Goal: Information Seeking & Learning: Compare options

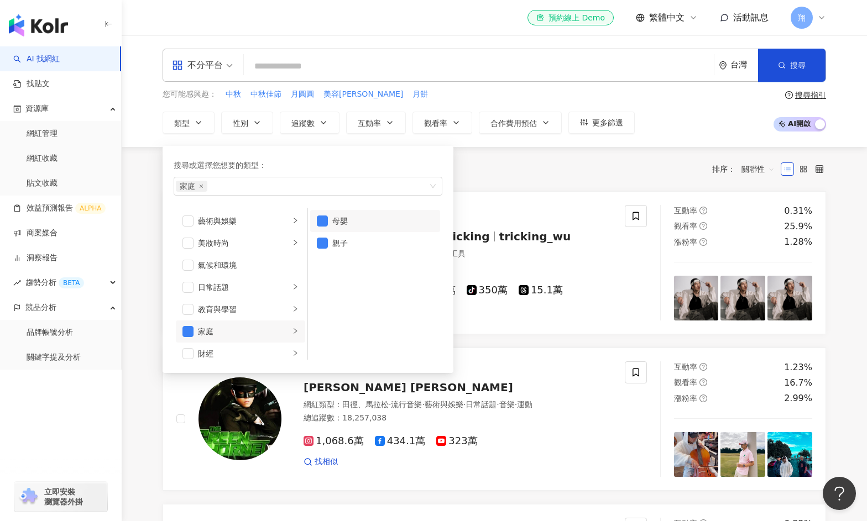
click at [533, 170] on div "共 10,000+ 筆 排序： 關聯性" at bounding box center [494, 169] width 663 height 18
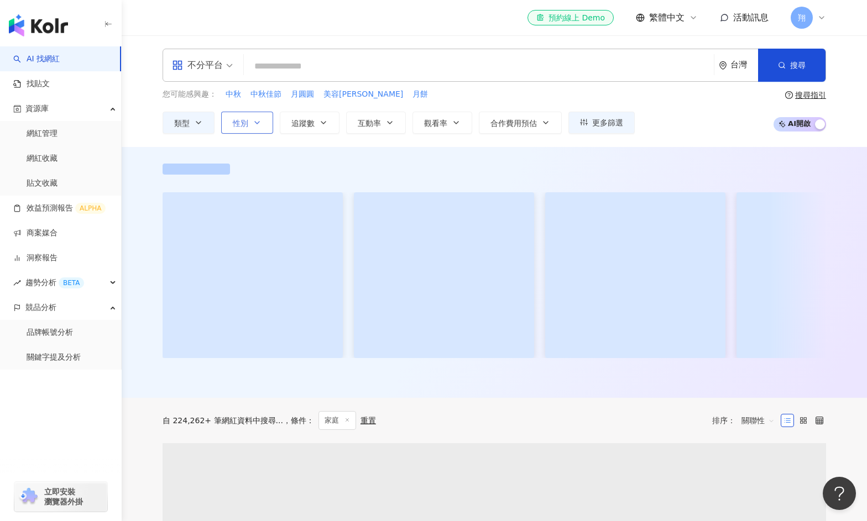
click at [251, 128] on button "性別" at bounding box center [247, 123] width 52 height 22
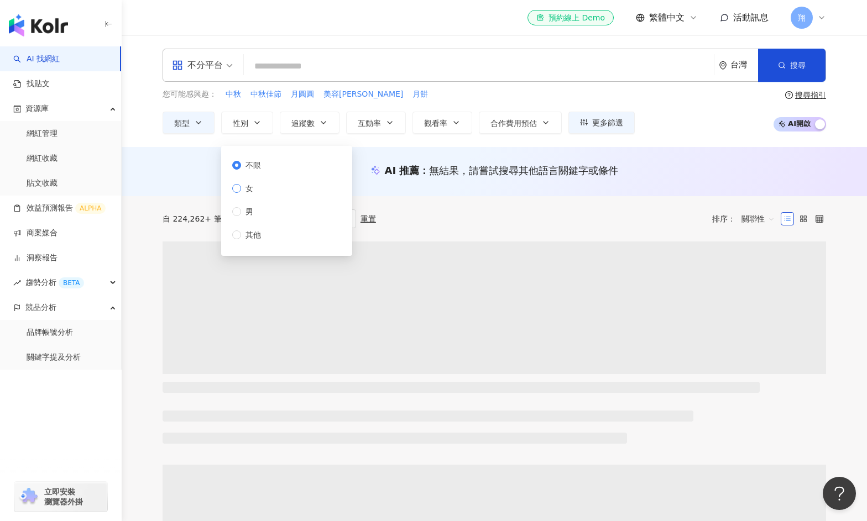
click at [245, 190] on span "女" at bounding box center [249, 188] width 17 height 12
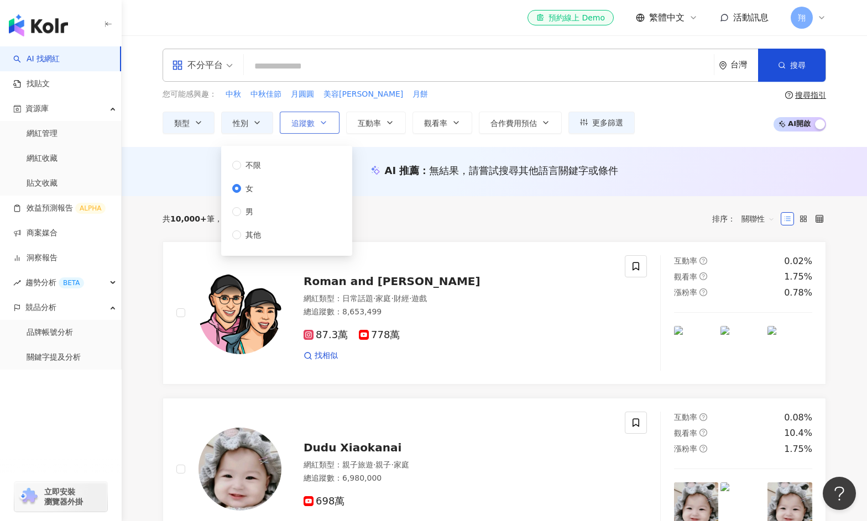
click at [315, 128] on button "追蹤數" at bounding box center [310, 123] width 60 height 22
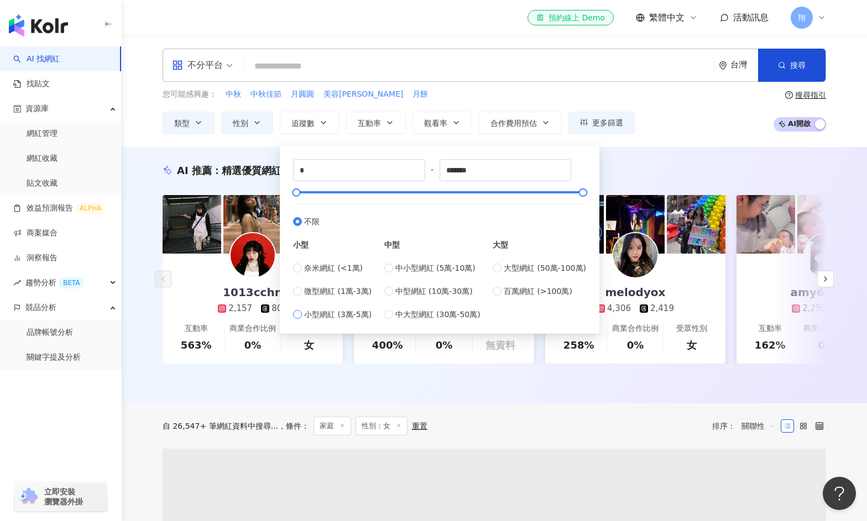
click at [331, 315] on span "小型網紅 (3萬-5萬)" at bounding box center [337, 314] width 67 height 12
type input "*****"
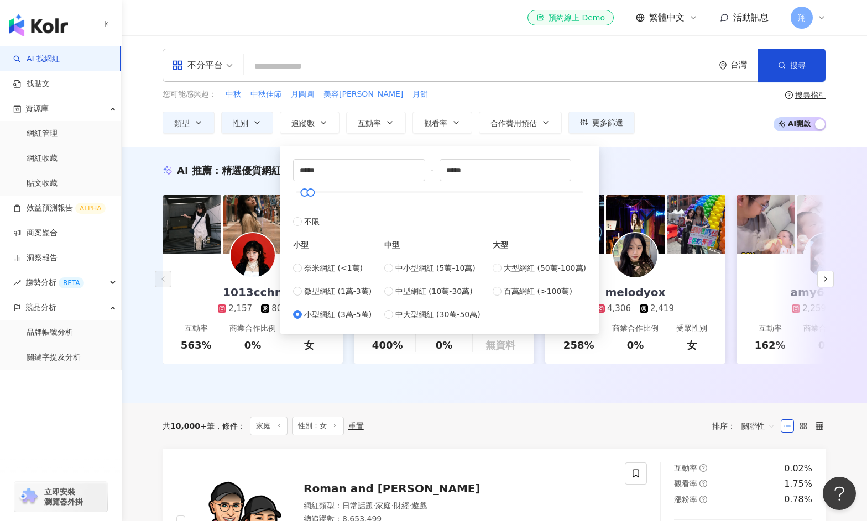
click at [694, 111] on div "您可能感興趣： 中秋 中秋佳節 月圓圓 美容柚香澡 月餅 類型 性別 追蹤數 互動率 觀看率 合作費用預估 更多篩選 不限 女 男 其他 ***** - **…" at bounding box center [494, 110] width 663 height 45
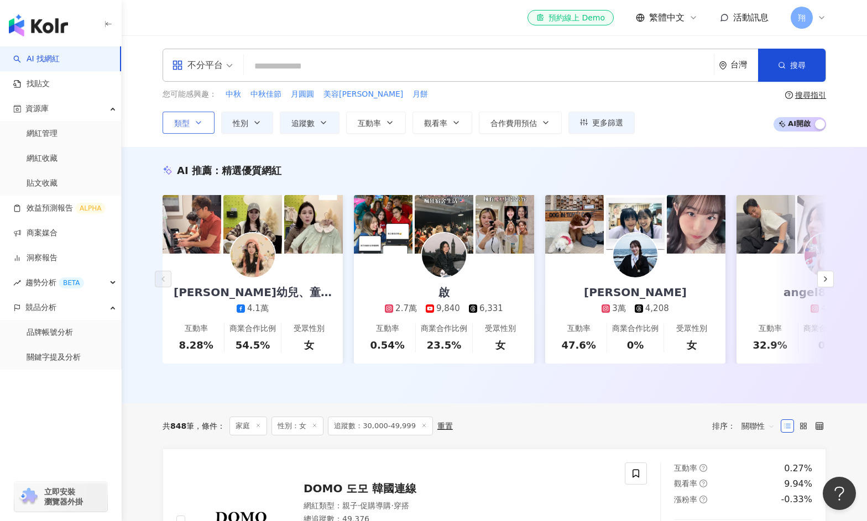
click at [197, 129] on button "類型" at bounding box center [189, 123] width 52 height 22
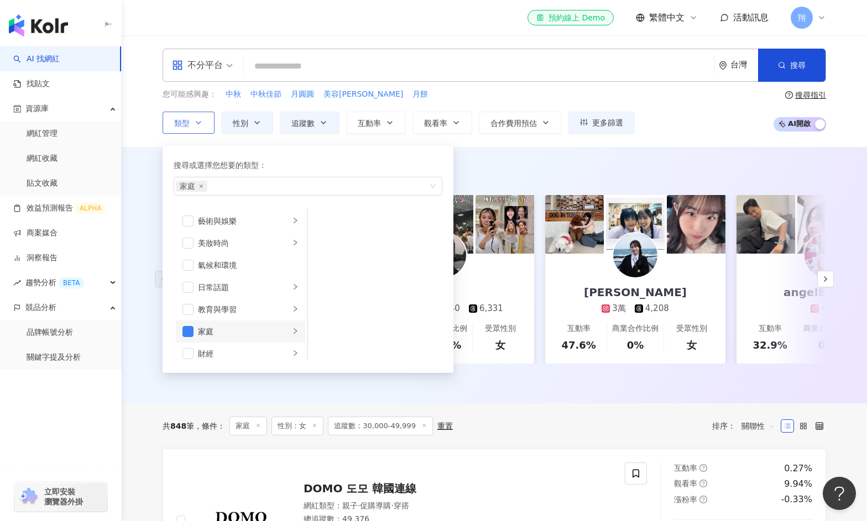
click at [282, 330] on li "家庭" at bounding box center [240, 332] width 129 height 22
click at [328, 243] on li "親子" at bounding box center [375, 243] width 130 height 22
click at [691, 156] on div "AI 推薦 ： 精選優質網紅 B.B Irene比比愛妮-嬰幼兒、童裝、用品 直播 4.1萬 互動率 8.28% 商業合作比例 54.5% 受眾性別 女 啟 …" at bounding box center [494, 275] width 745 height 257
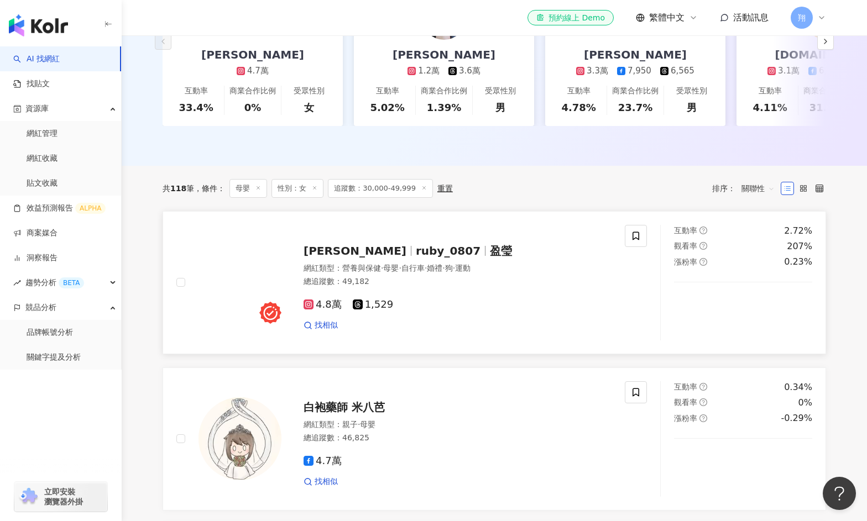
scroll to position [276, 0]
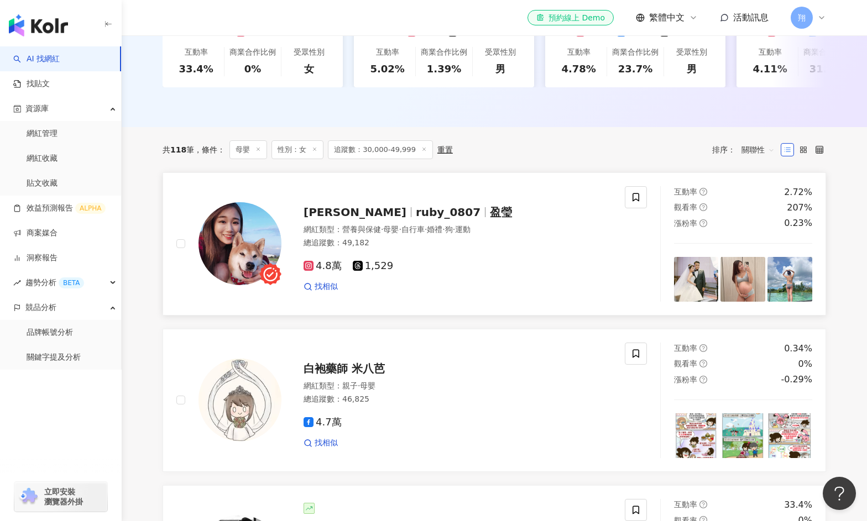
click at [320, 272] on span "4.8萬" at bounding box center [323, 266] width 38 height 12
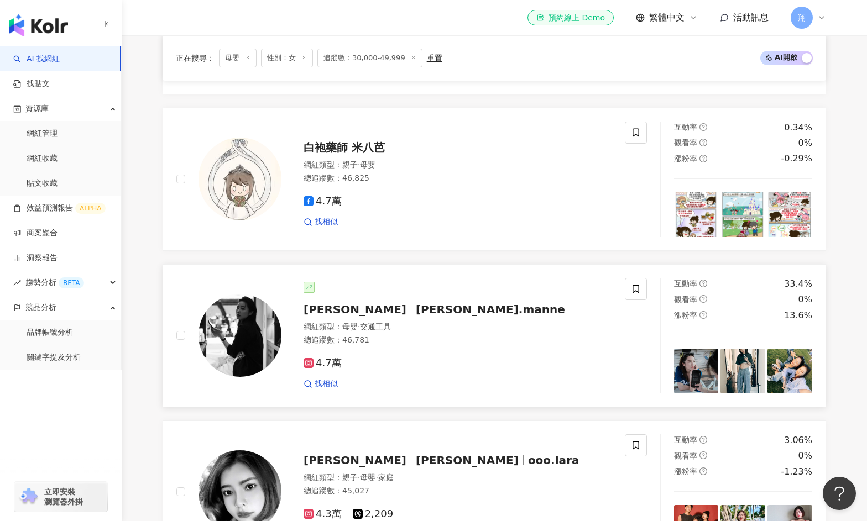
click at [328, 367] on span "4.7萬" at bounding box center [323, 364] width 38 height 12
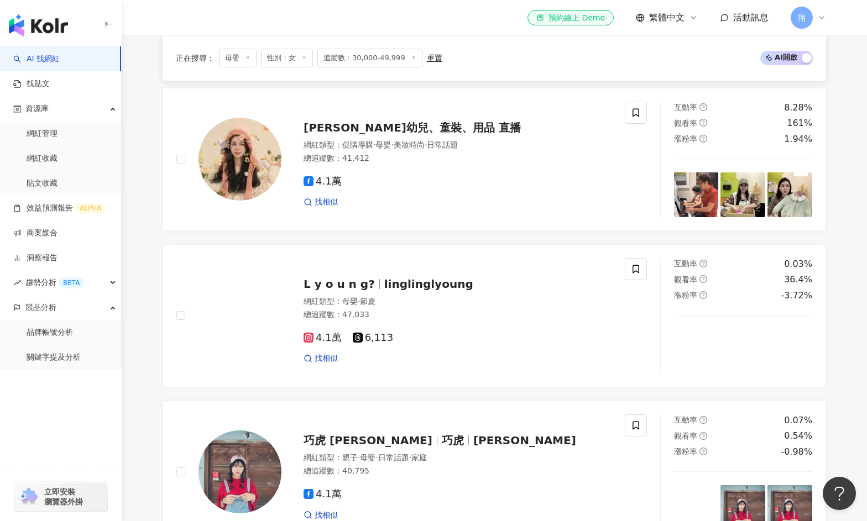
scroll to position [1327, 0]
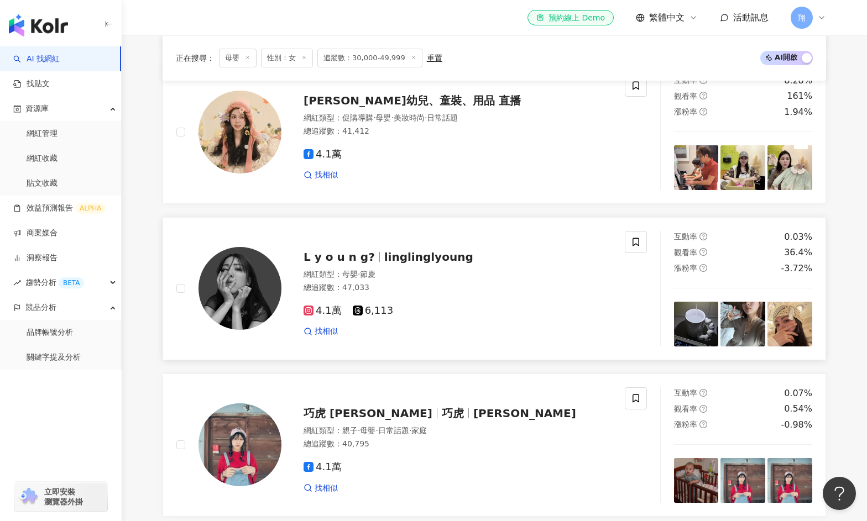
click at [318, 317] on span "4.1萬" at bounding box center [323, 311] width 38 height 12
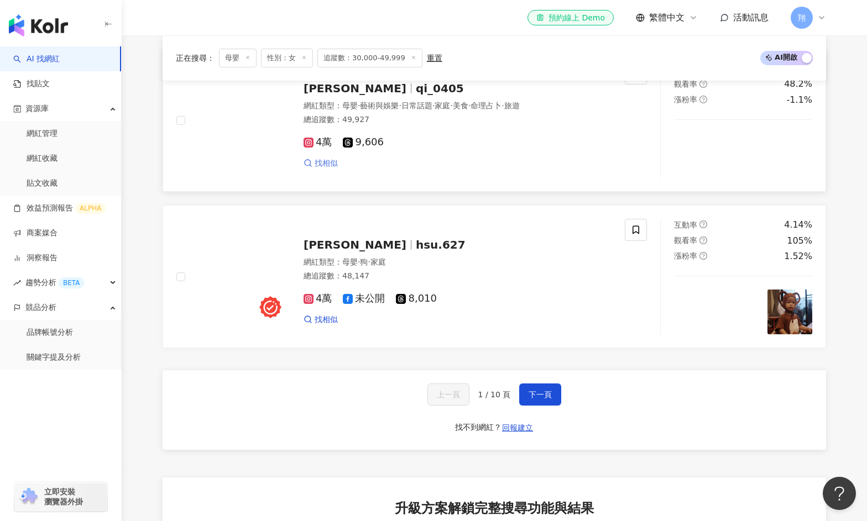
scroll to position [1990, 0]
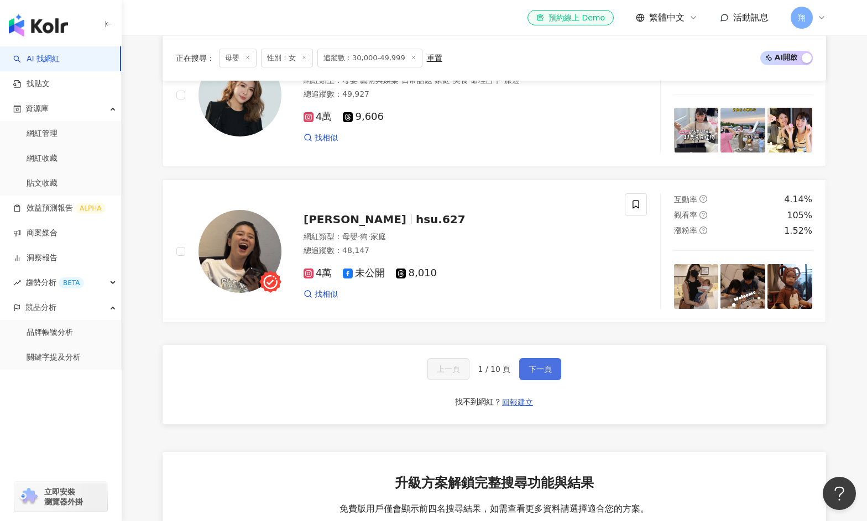
click at [550, 374] on span "下一頁" at bounding box center [540, 369] width 23 height 9
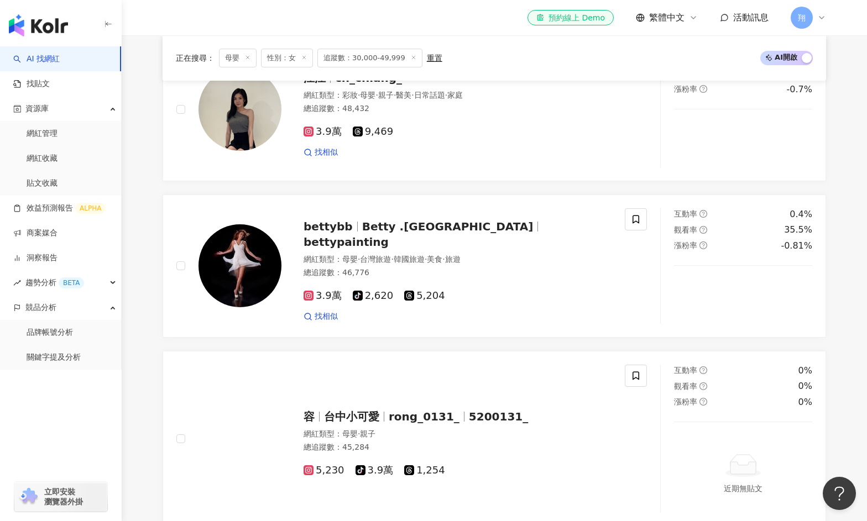
scroll to position [894, 0]
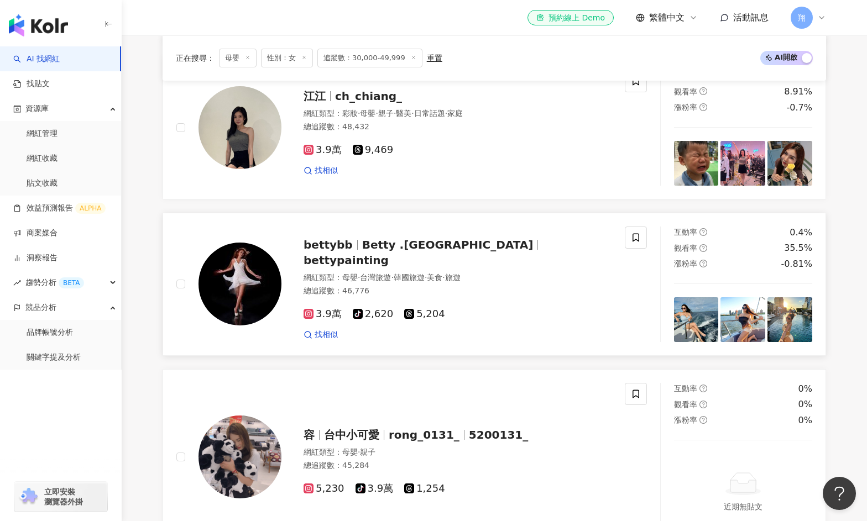
click at [313, 312] on icon at bounding box center [309, 314] width 10 height 10
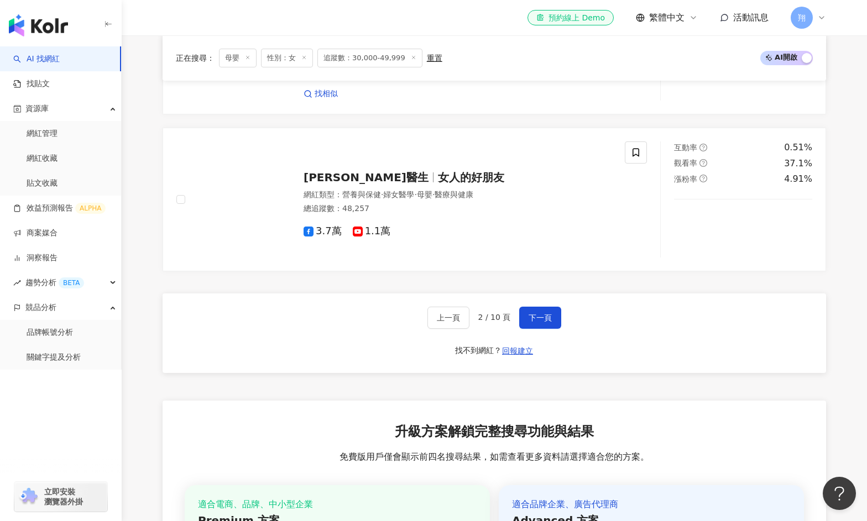
scroll to position [2110, 0]
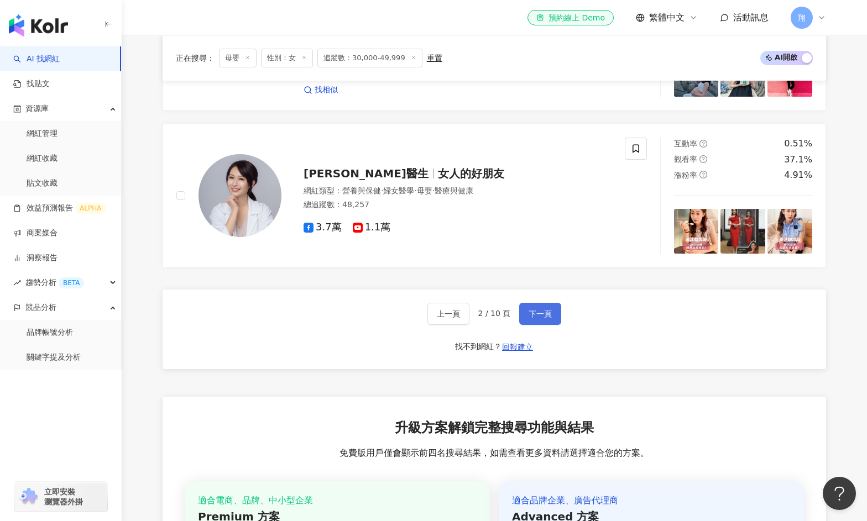
click at [529, 318] on span "下一頁" at bounding box center [540, 314] width 23 height 9
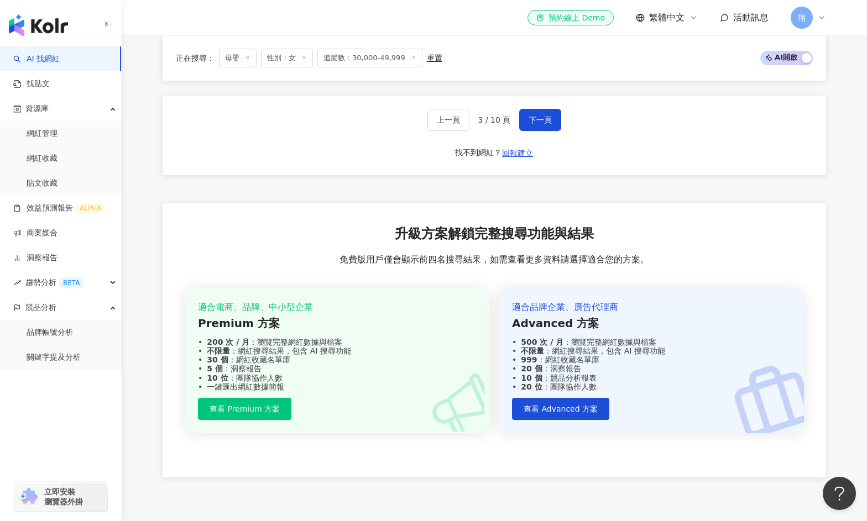
scroll to position [2156, 0]
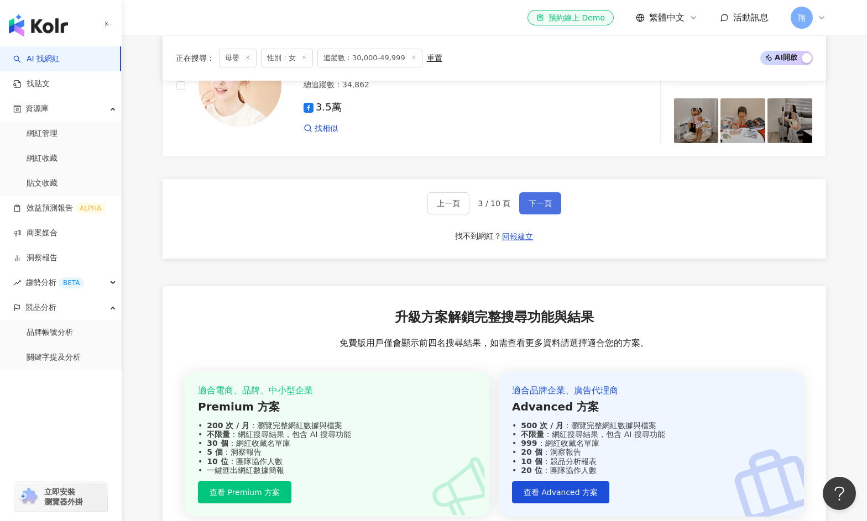
click at [541, 208] on span "下一頁" at bounding box center [540, 203] width 23 height 9
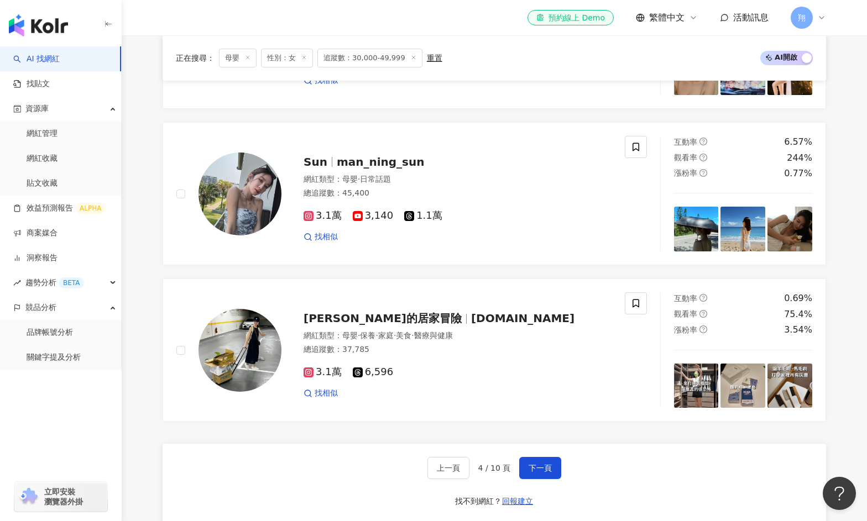
scroll to position [1880, 0]
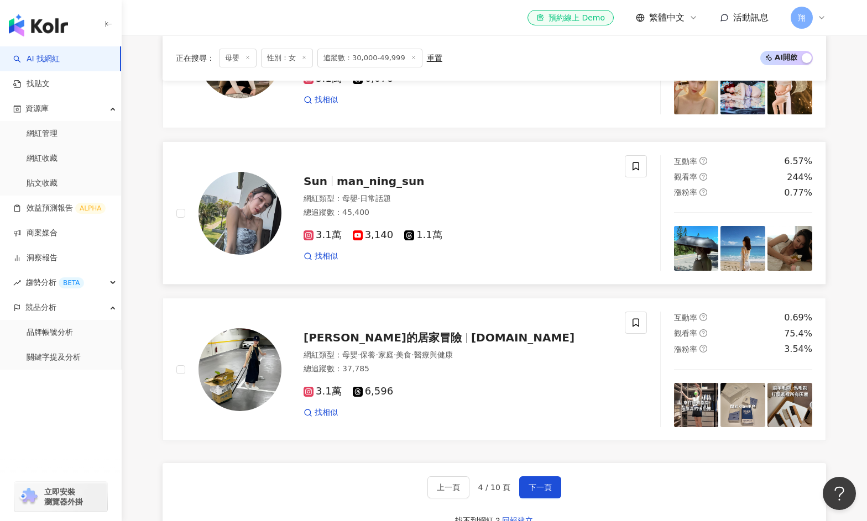
click at [325, 235] on span "3.1萬" at bounding box center [323, 235] width 38 height 12
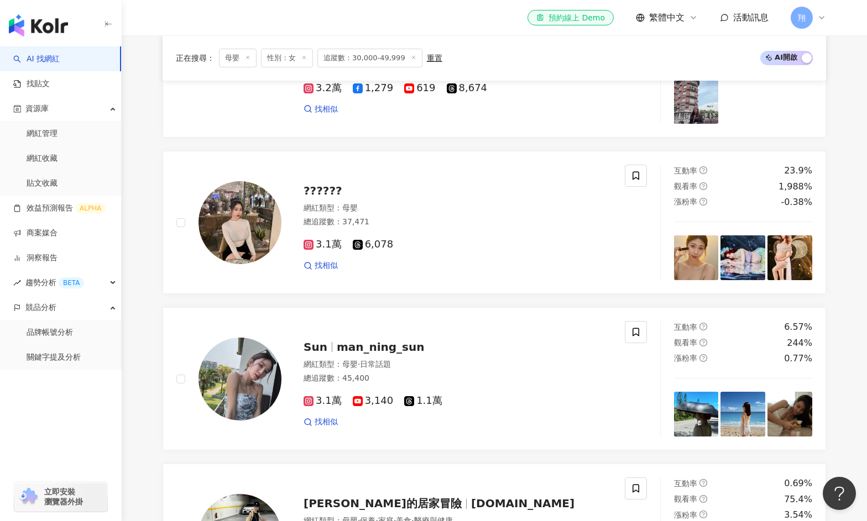
scroll to position [1603, 0]
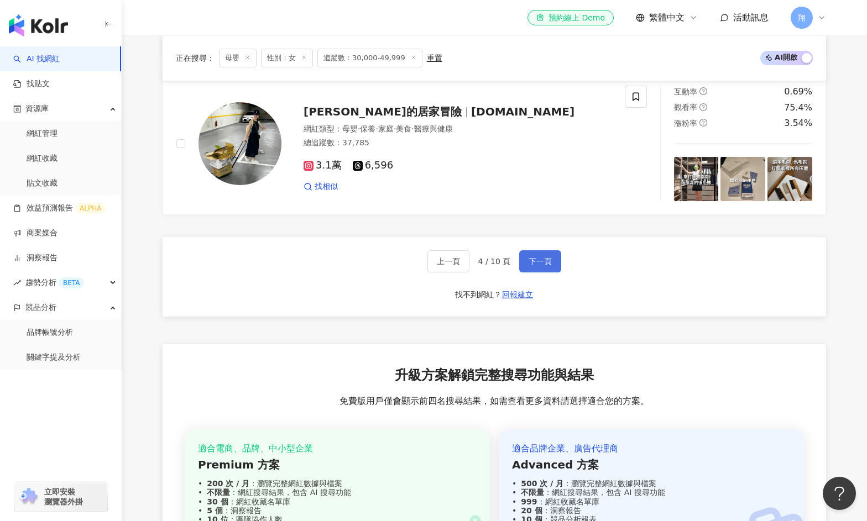
click at [534, 259] on span "下一頁" at bounding box center [540, 261] width 23 height 9
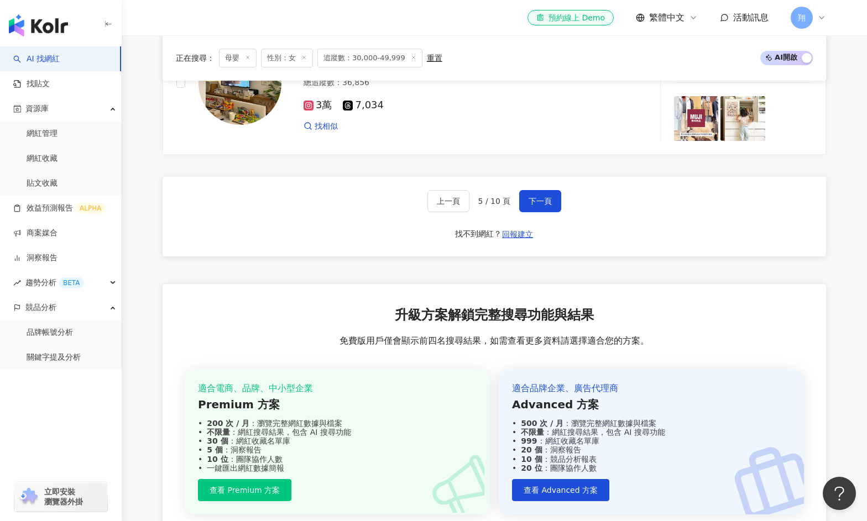
scroll to position [2272, 0]
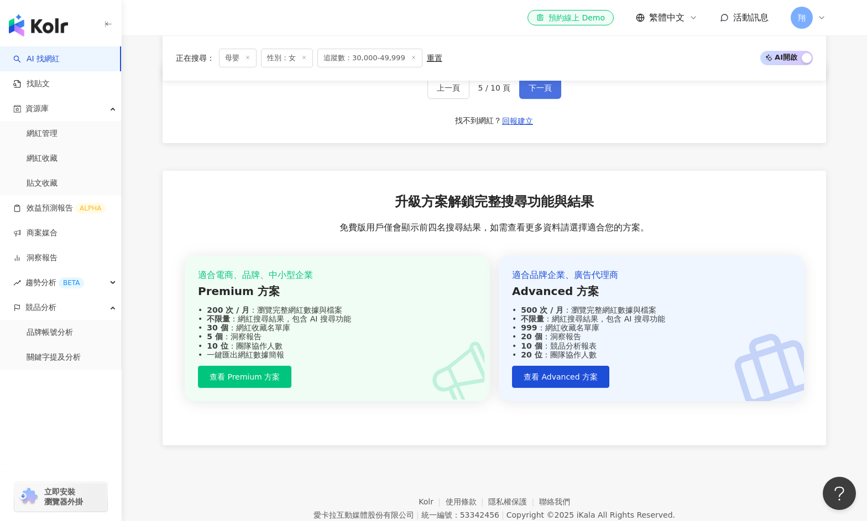
click at [540, 92] on span "下一頁" at bounding box center [540, 87] width 23 height 9
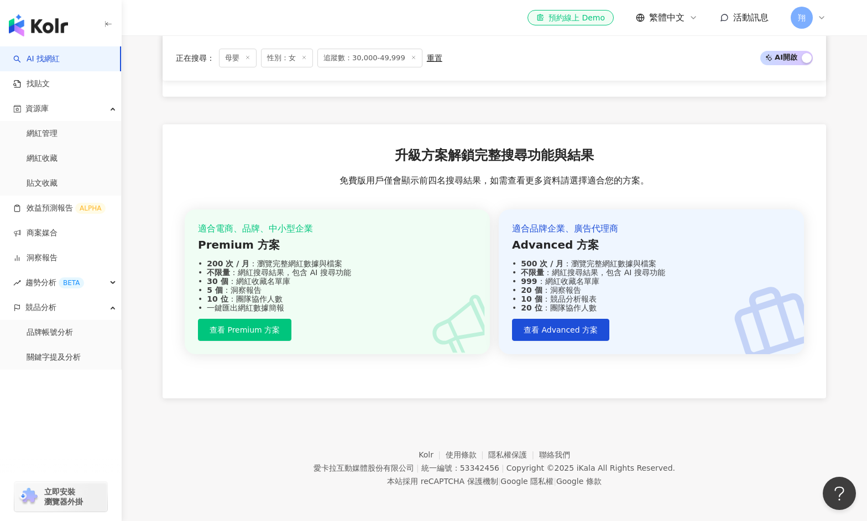
scroll to position [1064, 0]
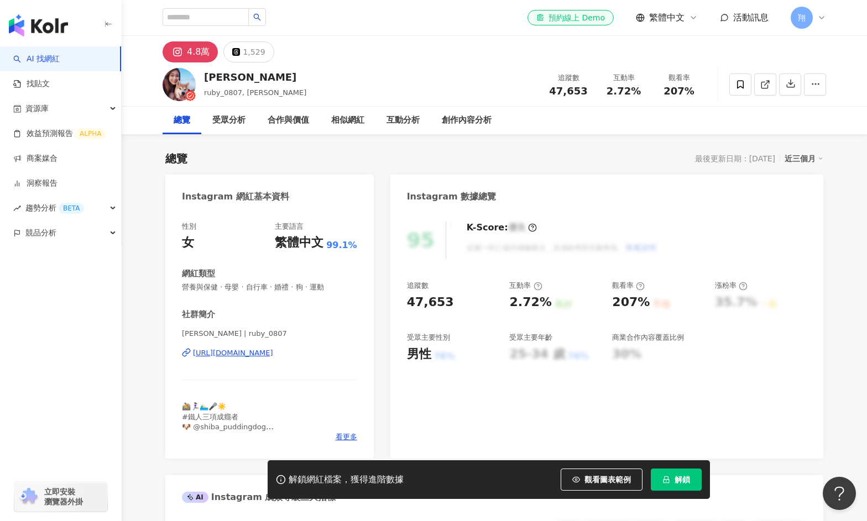
click at [273, 352] on div "https://www.instagram.com/ruby_0807/" at bounding box center [233, 353] width 80 height 10
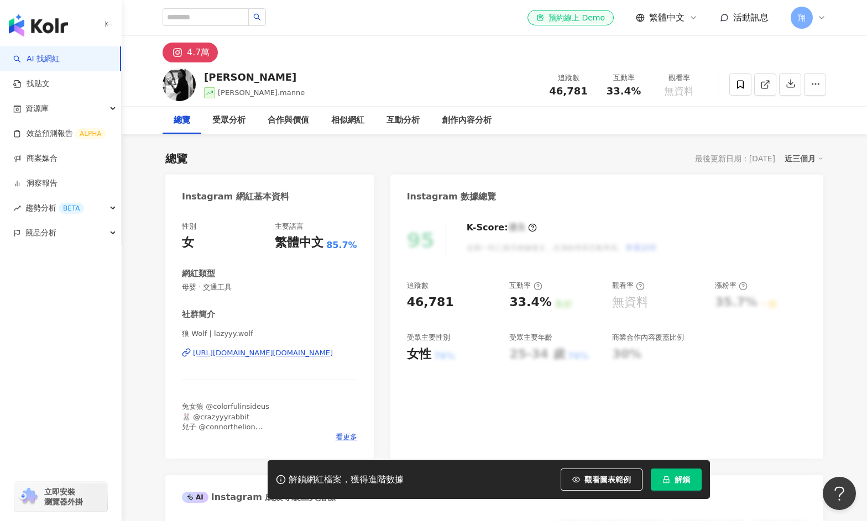
click at [271, 357] on div "https://www.instagram.com/lazyyy.wolf/" at bounding box center [263, 353] width 140 height 10
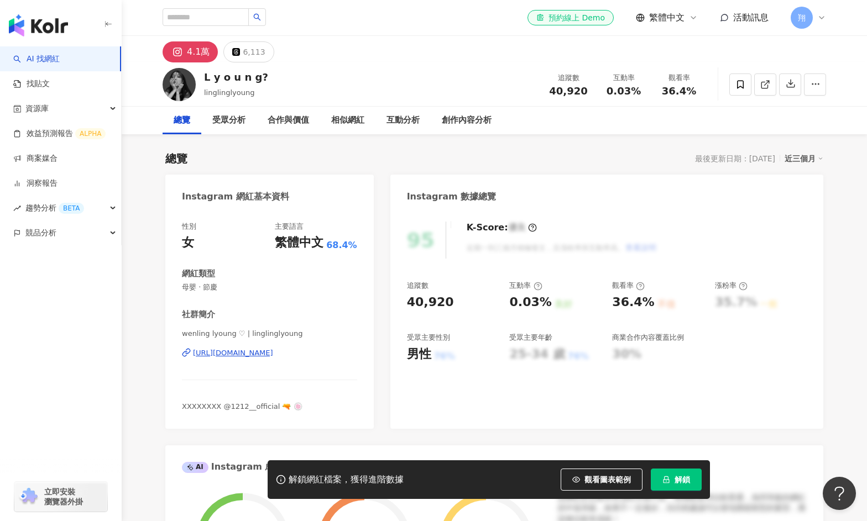
click at [260, 354] on div "https://www.instagram.com/linglinglyoung/" at bounding box center [233, 353] width 80 height 10
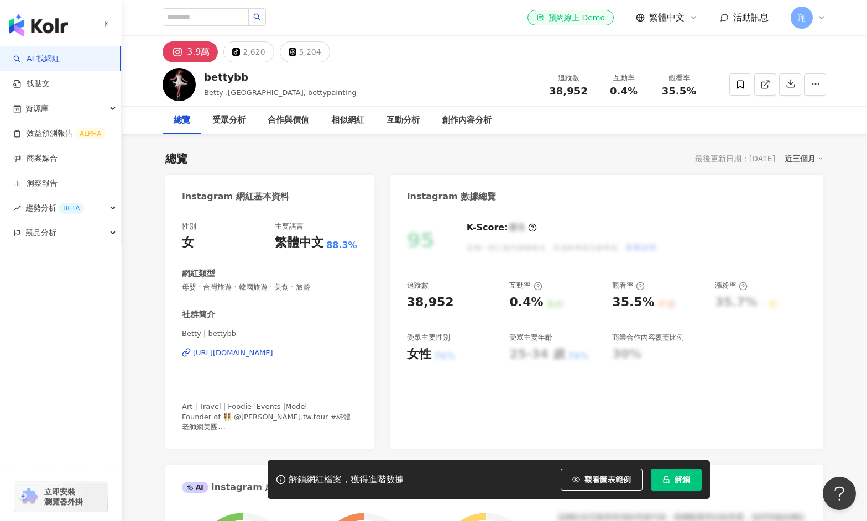
click at [273, 357] on div "https://www.instagram.com/bettybb/" at bounding box center [233, 353] width 80 height 10
